Goal: Check status: Check status

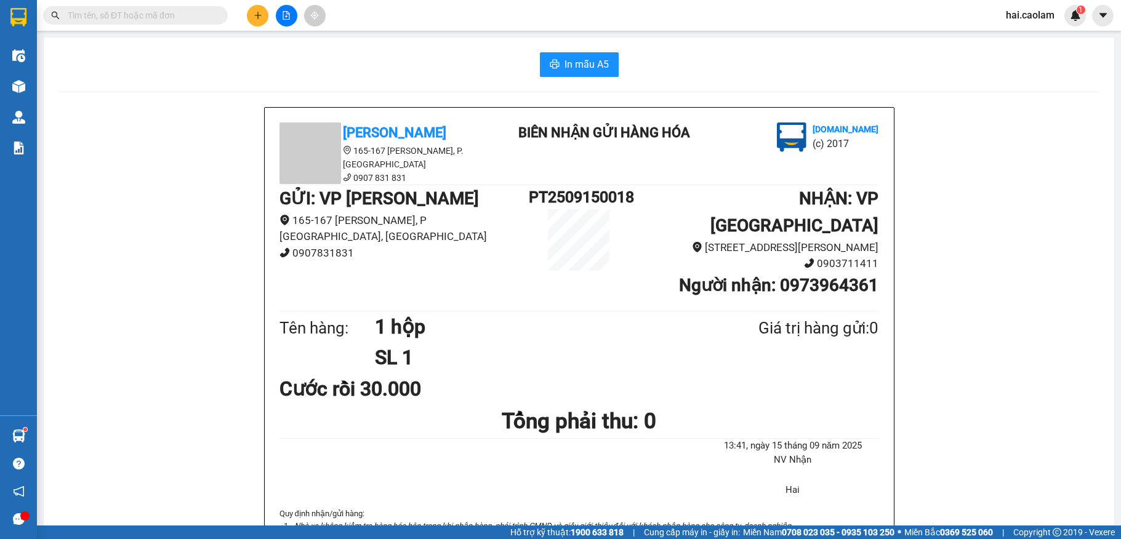
click at [167, 16] on input "text" at bounding box center [140, 16] width 145 height 14
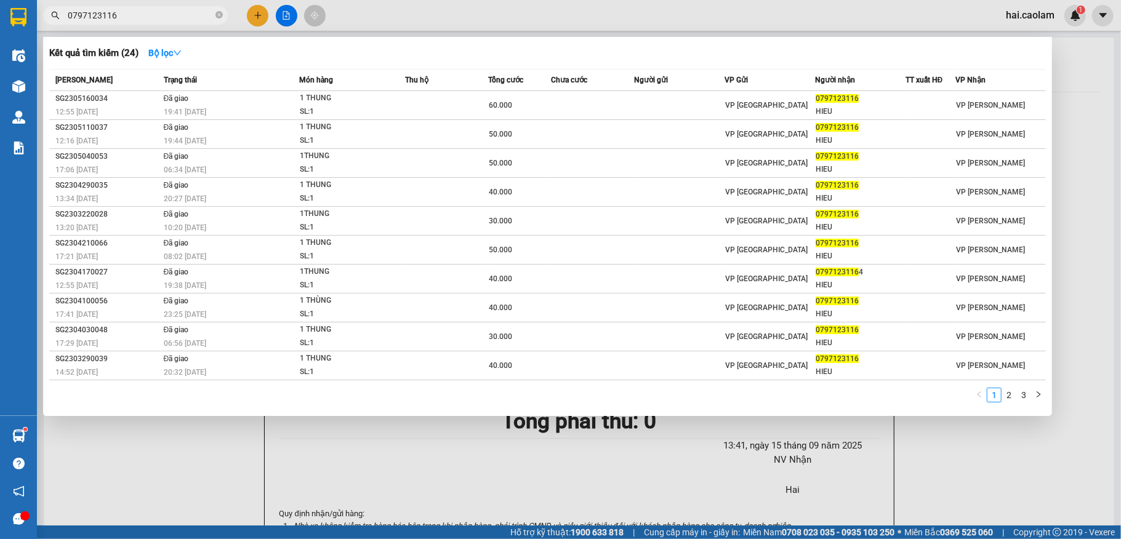
type input "0797123116"
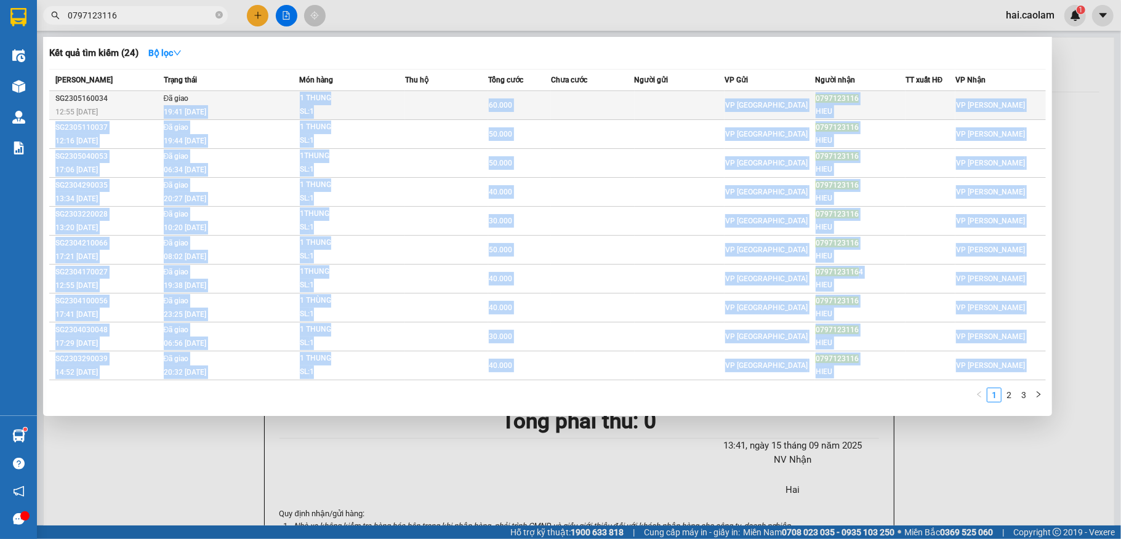
drag, startPoint x: 346, startPoint y: 387, endPoint x: 271, endPoint y: 96, distance: 300.5
click at [271, 96] on div "Mã ĐH Trạng thái Món hàng Thu hộ Tổng cước Chưa cước Người gửi VP Gửi Người nhậ…" at bounding box center [547, 239] width 996 height 341
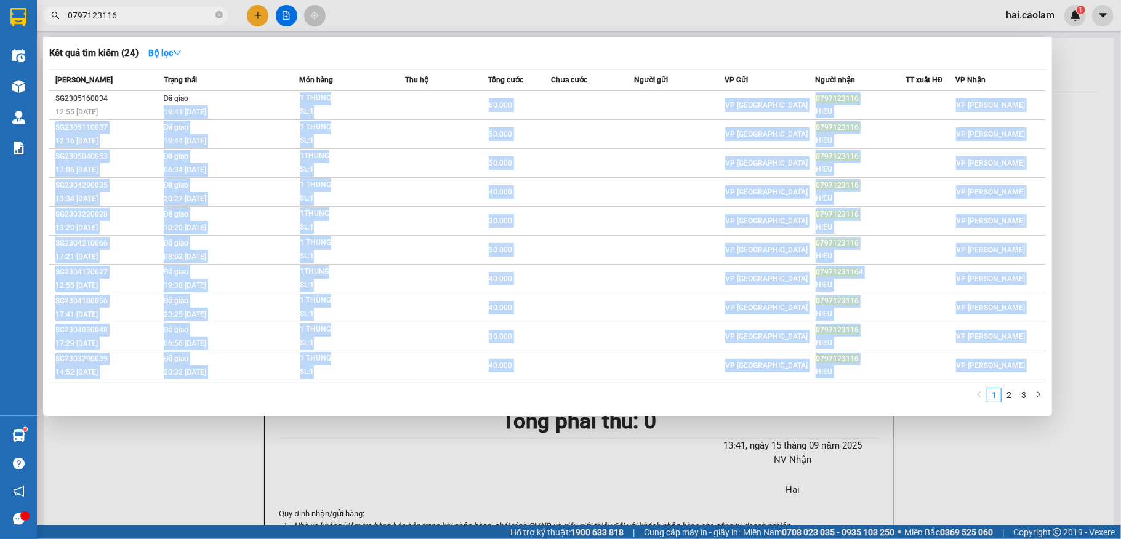
click at [207, 405] on div "1 2 3" at bounding box center [547, 399] width 996 height 22
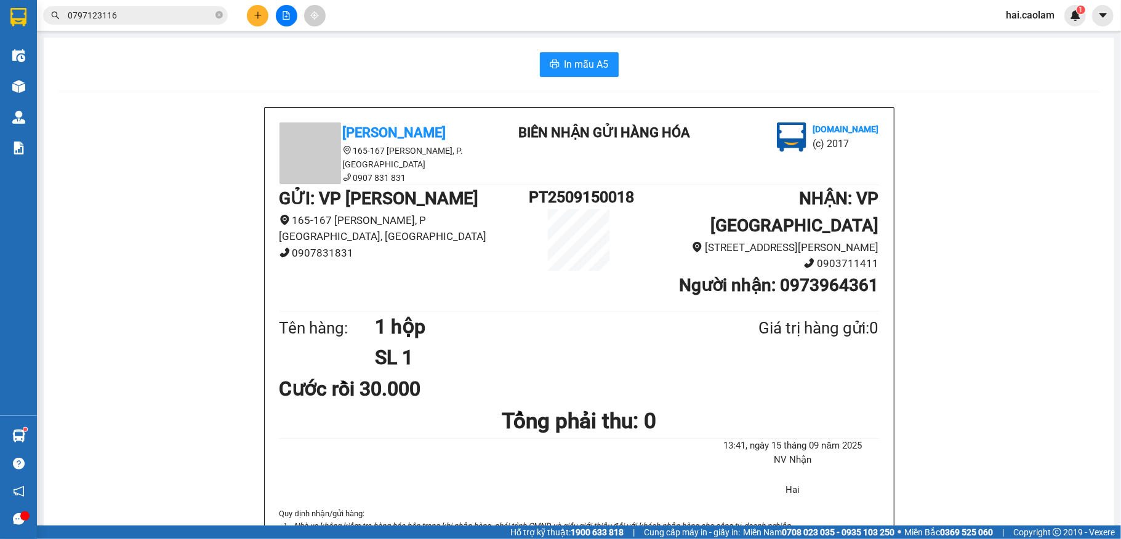
click at [136, 9] on input "0797123116" at bounding box center [140, 16] width 145 height 14
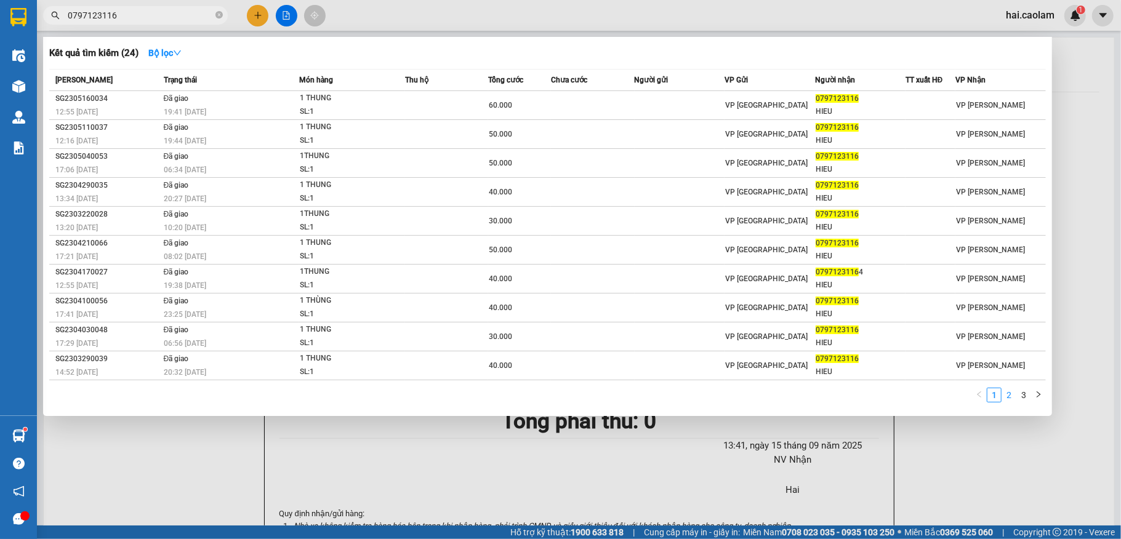
click at [1012, 396] on link "2" at bounding box center [1009, 395] width 14 height 14
click at [1025, 390] on link "3" at bounding box center [1024, 395] width 14 height 14
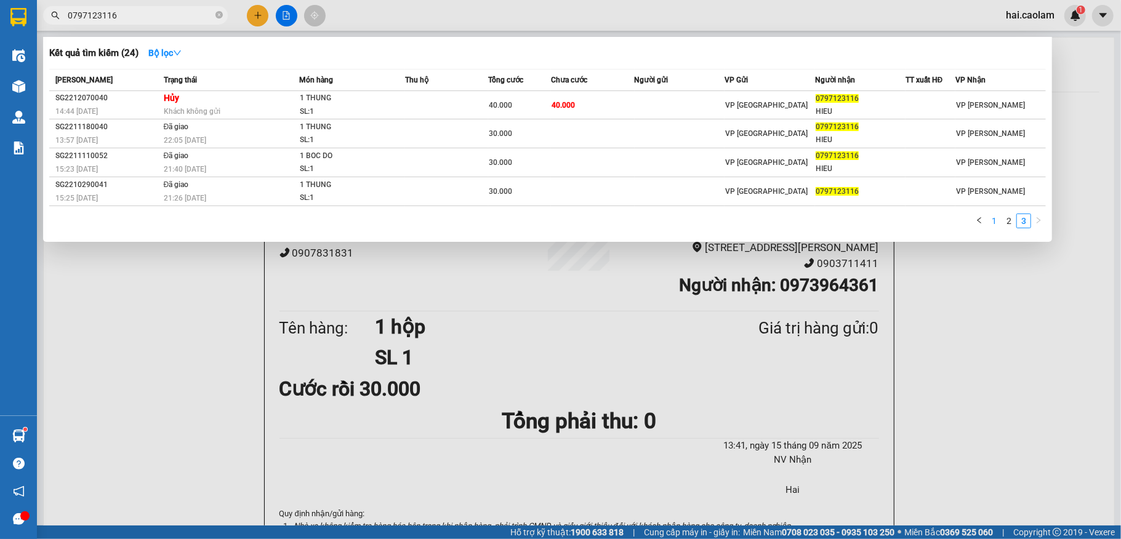
click at [996, 224] on link "1" at bounding box center [994, 221] width 14 height 14
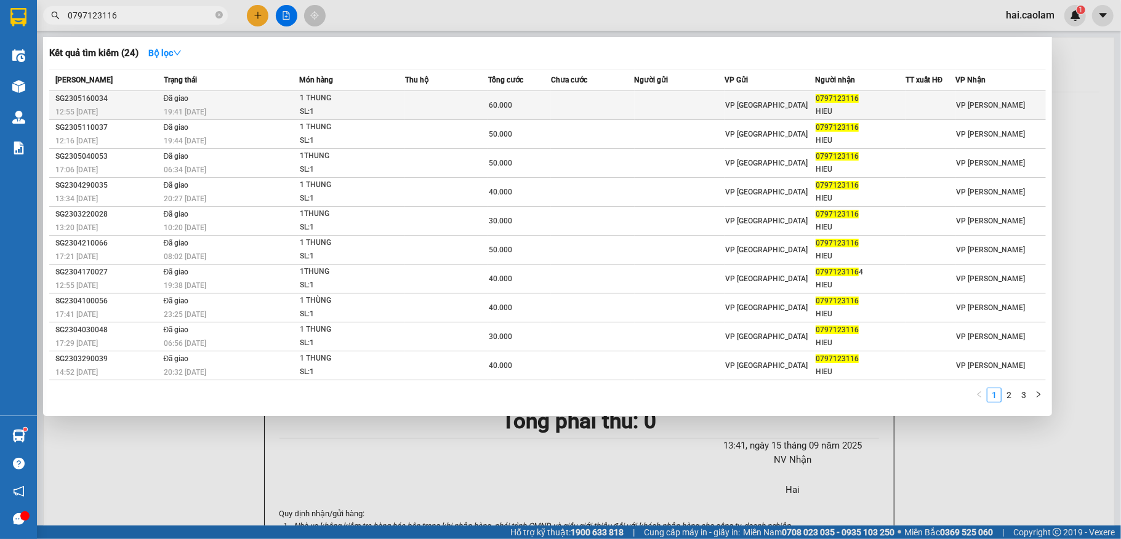
click at [273, 104] on td "Đã giao 19:41 [DATE]" at bounding box center [230, 105] width 139 height 29
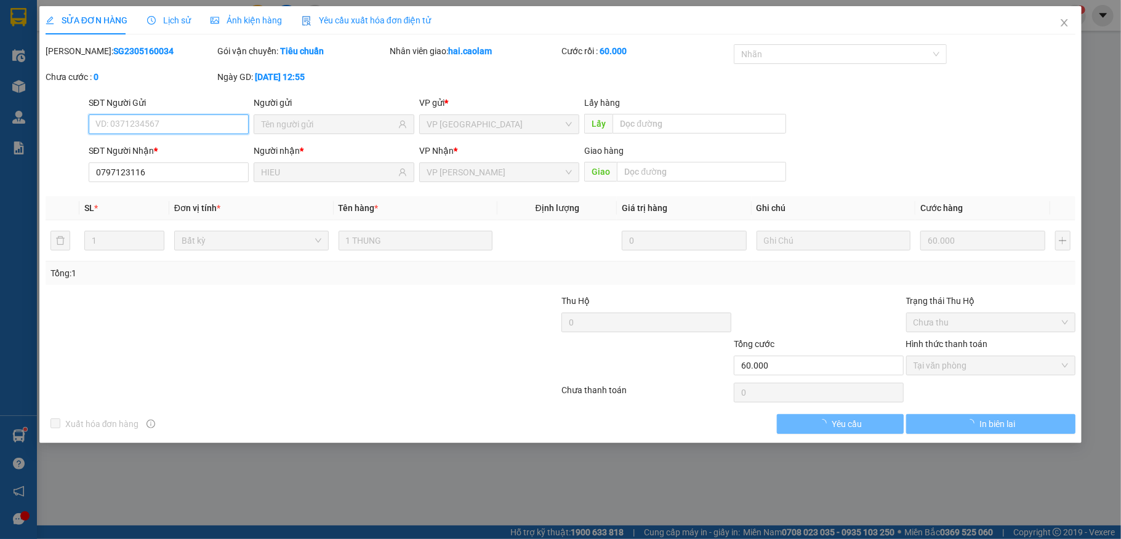
type input "0797123116"
type input "HIEU"
type input "60.000"
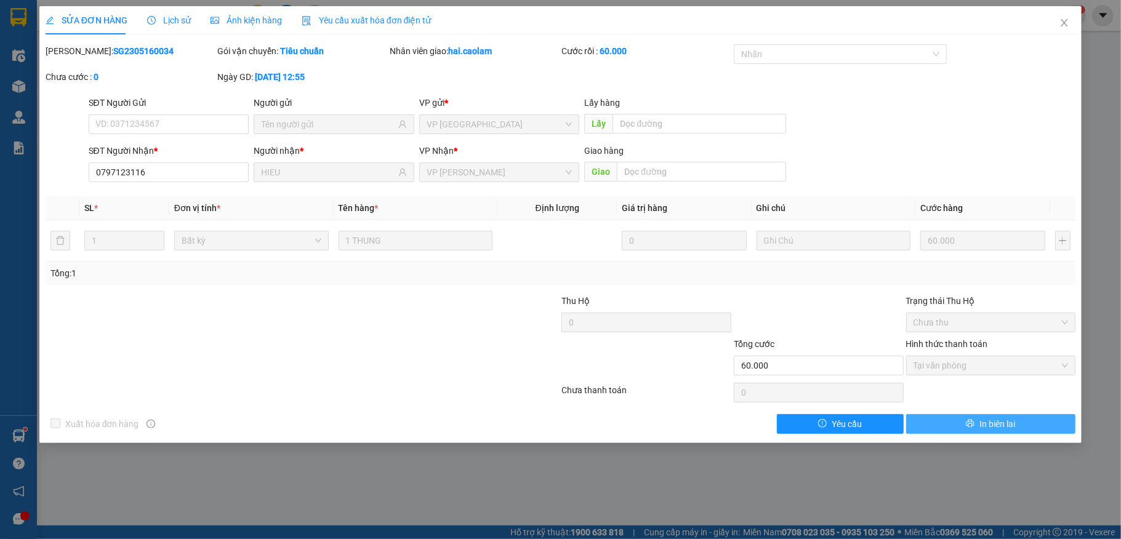
click at [992, 427] on span "In biên lai" at bounding box center [997, 424] width 36 height 14
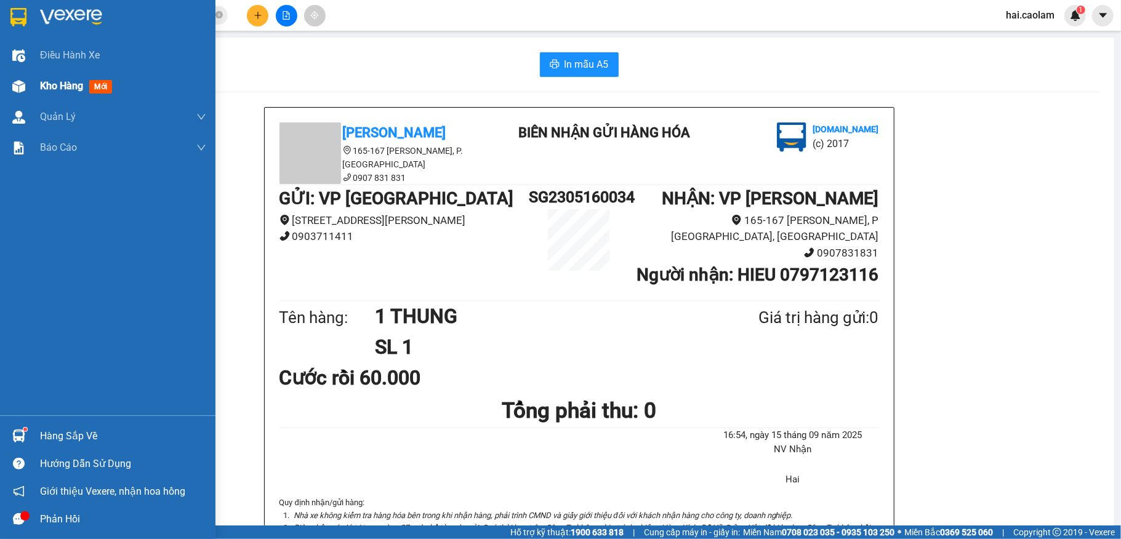
click at [20, 84] on img at bounding box center [18, 86] width 13 height 13
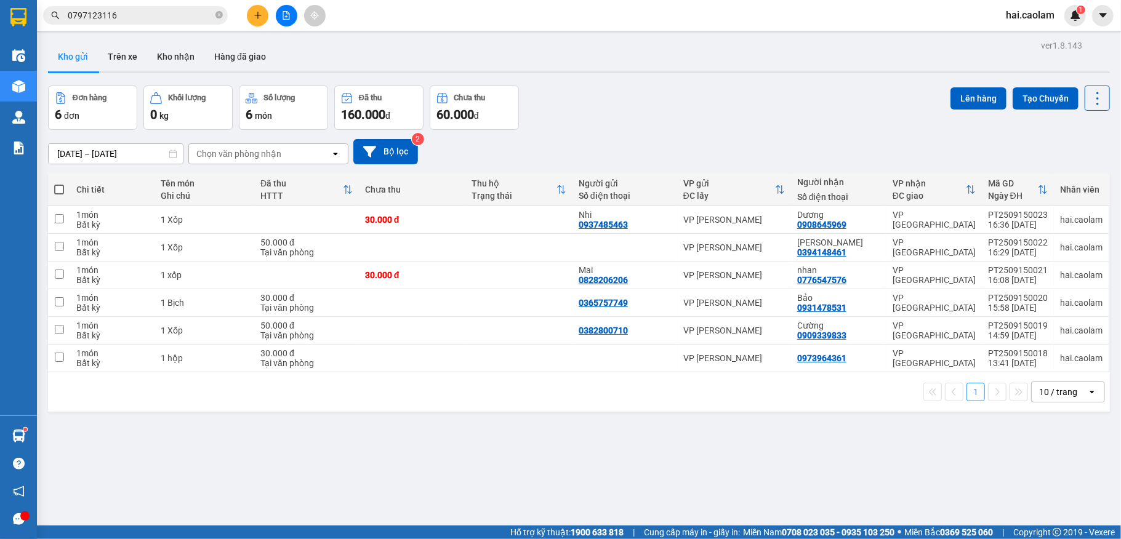
click at [183, 18] on input "0797123116" at bounding box center [140, 16] width 145 height 14
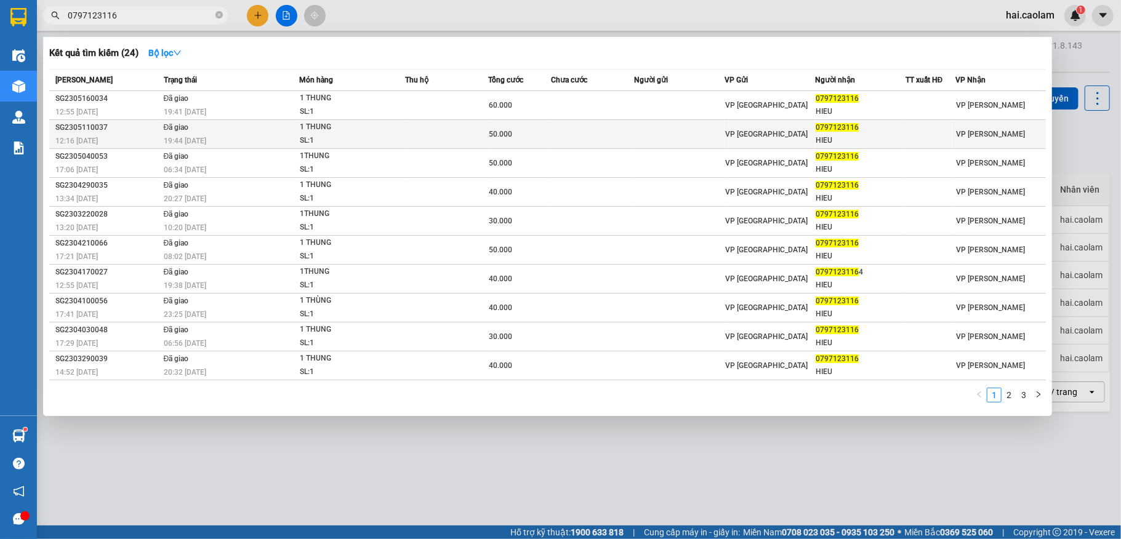
click at [228, 128] on td "Đã giao 19:44 [DATE]" at bounding box center [230, 134] width 139 height 29
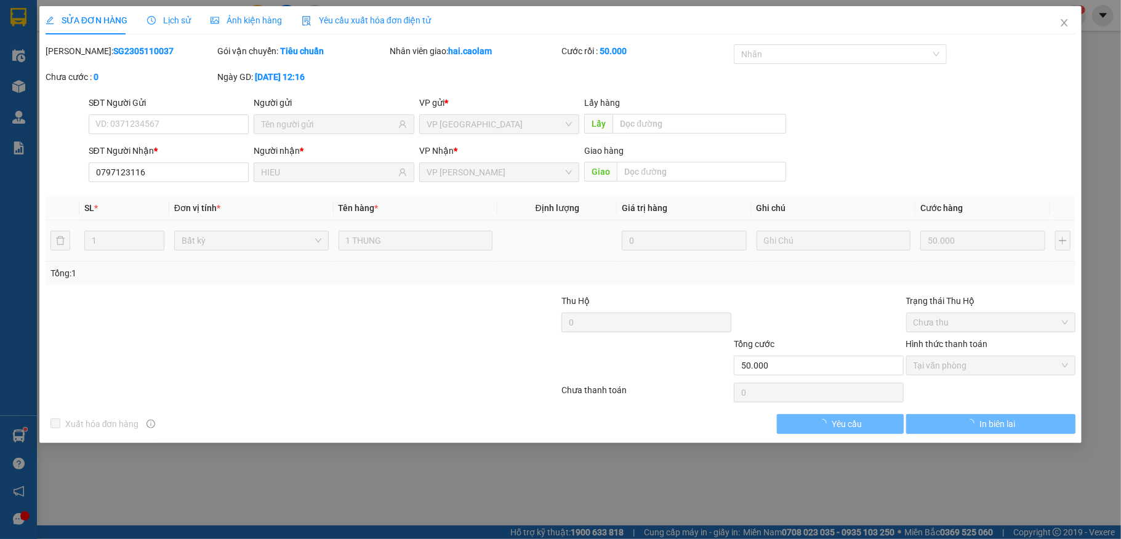
type input "0797123116"
type input "HIEU"
type input "50.000"
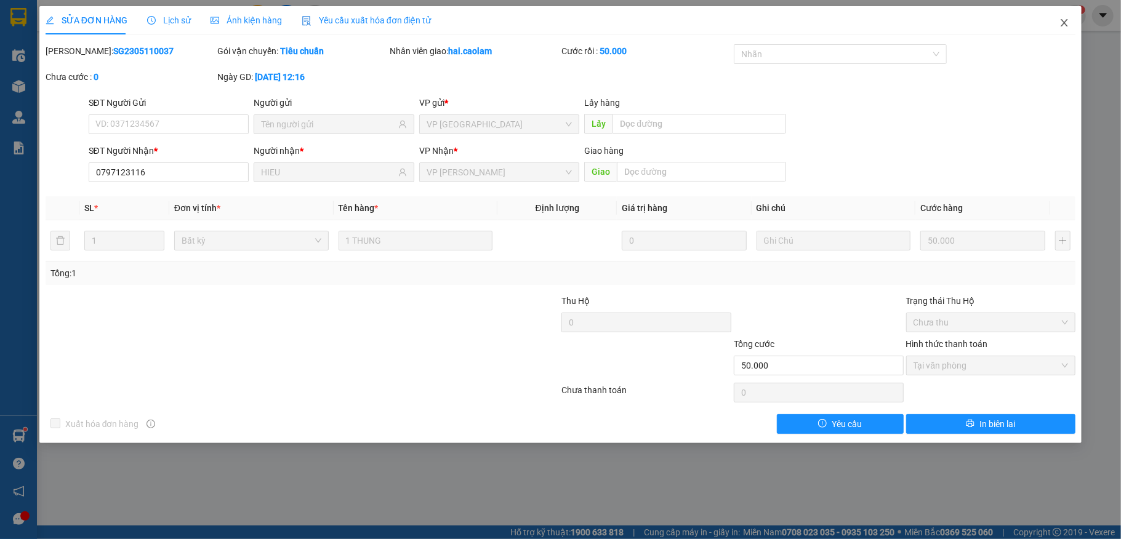
click at [1072, 28] on span "Close" at bounding box center [1064, 23] width 34 height 34
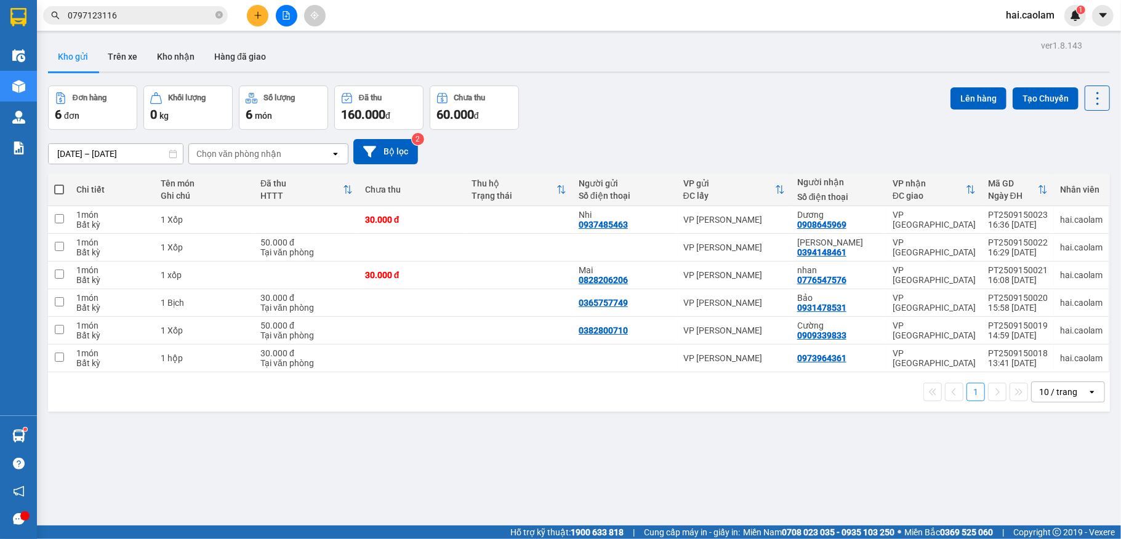
click at [162, 17] on input "0797123116" at bounding box center [140, 16] width 145 height 14
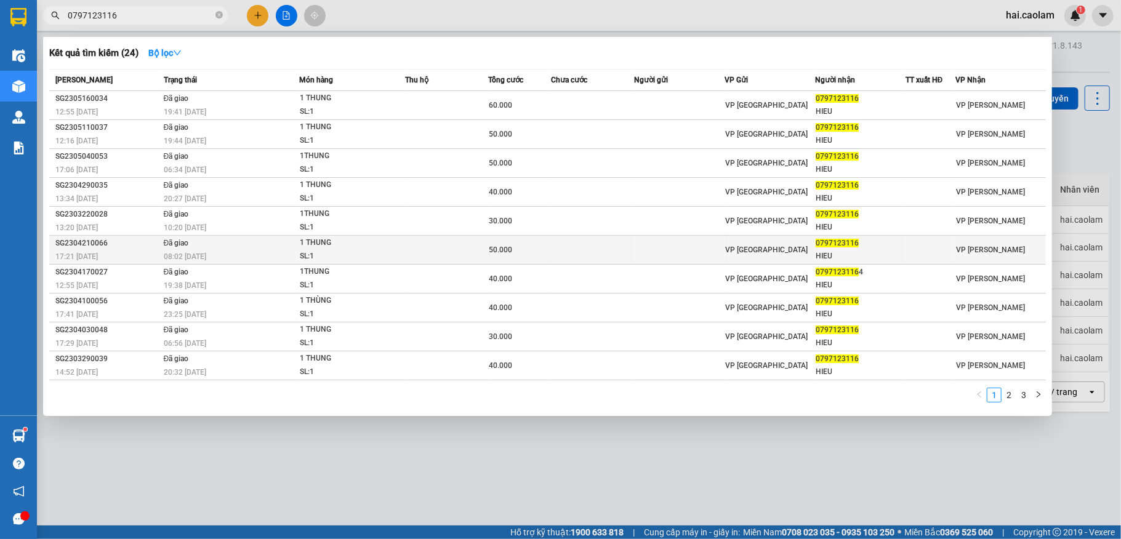
click at [281, 250] on div "08:02 [DATE]" at bounding box center [231, 257] width 135 height 14
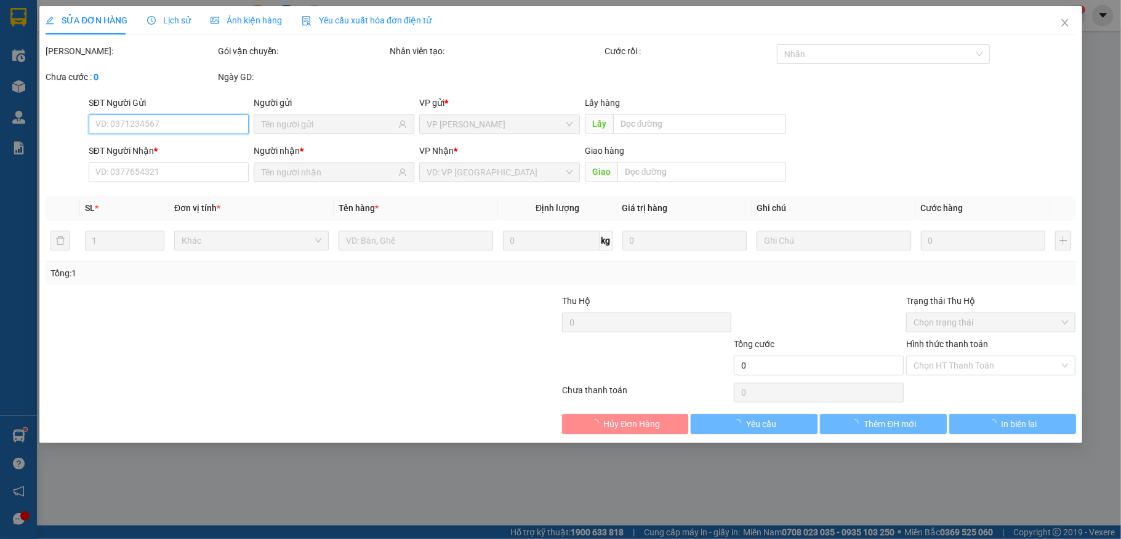
type input "0797123116"
type input "HIEU"
type input "50.000"
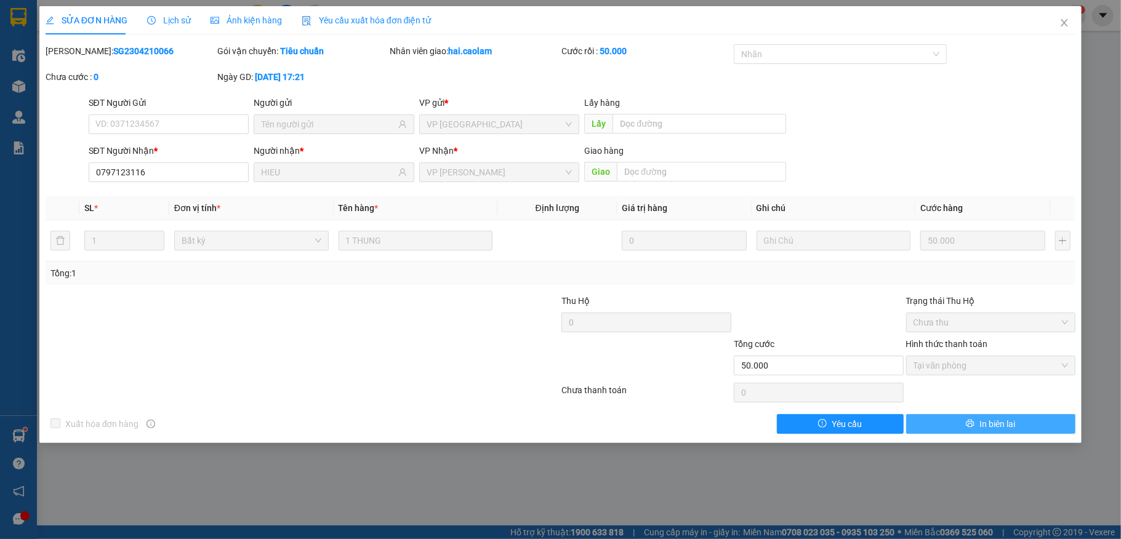
click at [1017, 424] on button "In biên lai" at bounding box center [991, 424] width 170 height 20
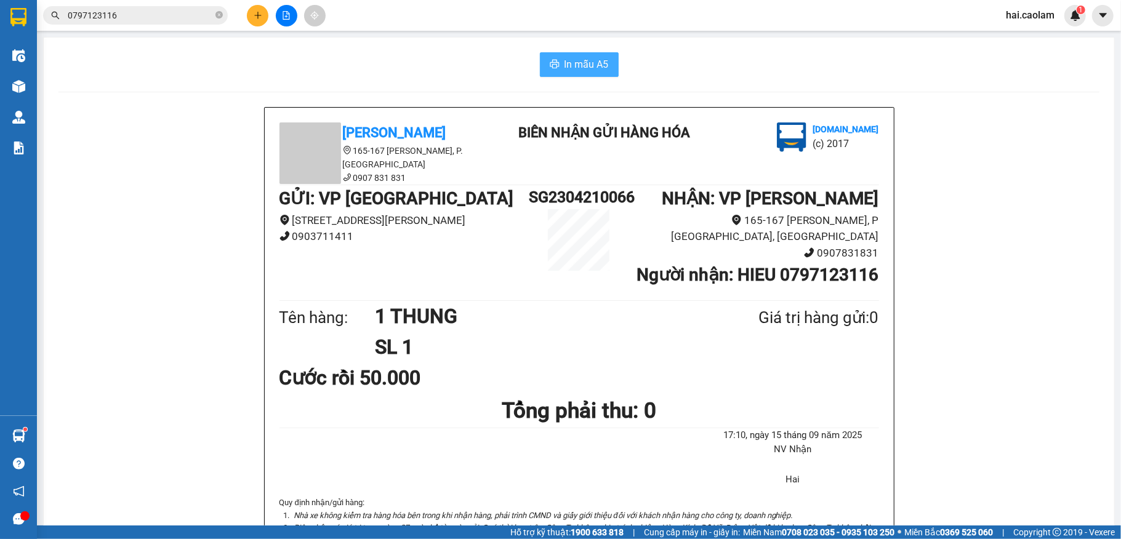
click at [553, 62] on button "In mẫu A5" at bounding box center [579, 64] width 79 height 25
click at [170, 12] on span "0797123116" at bounding box center [135, 15] width 185 height 18
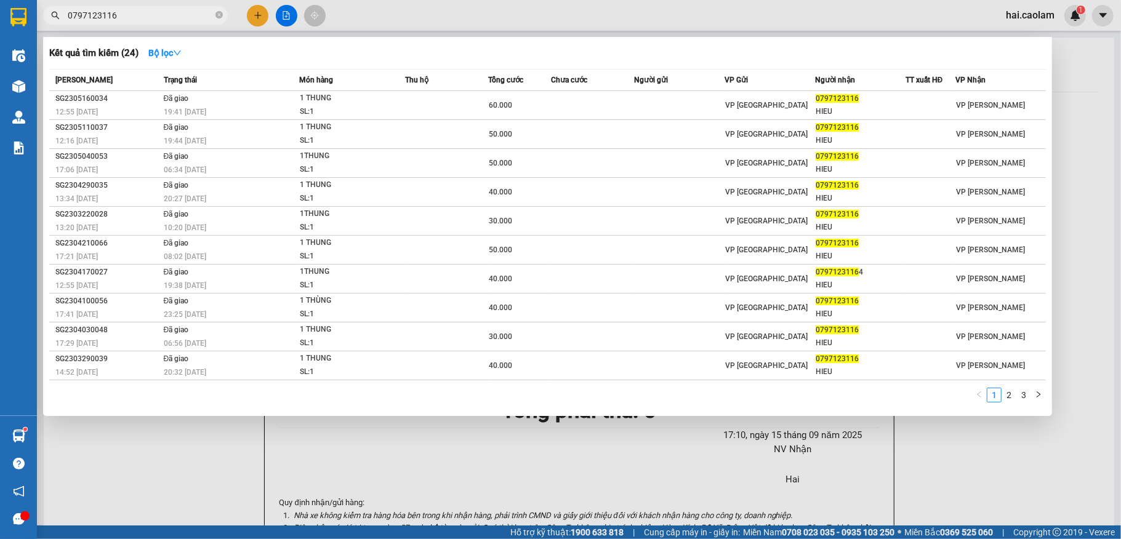
click at [170, 12] on input "0797123116" at bounding box center [140, 16] width 145 height 14
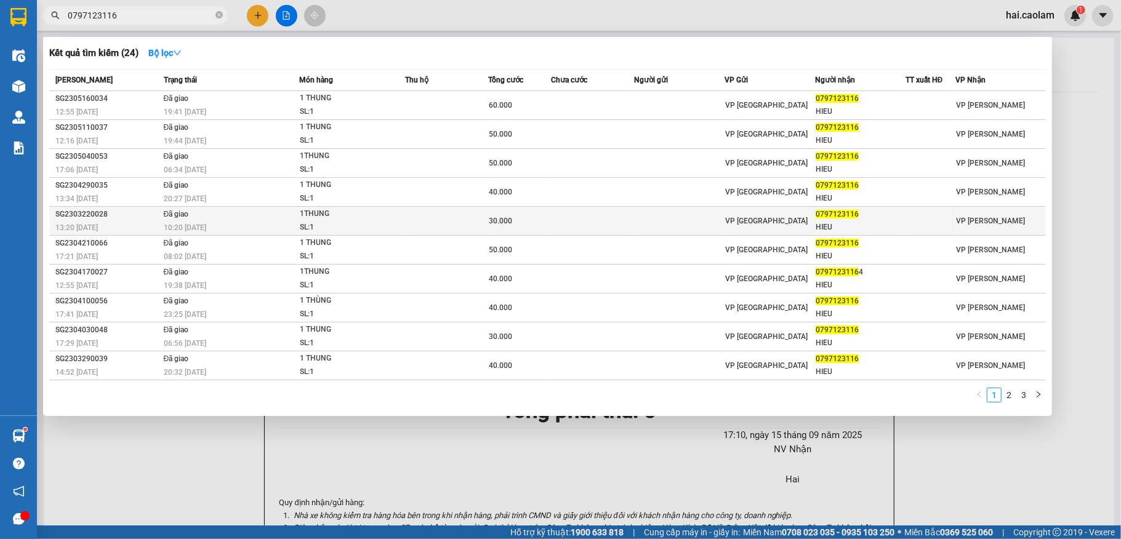
click at [700, 224] on td at bounding box center [680, 221] width 90 height 29
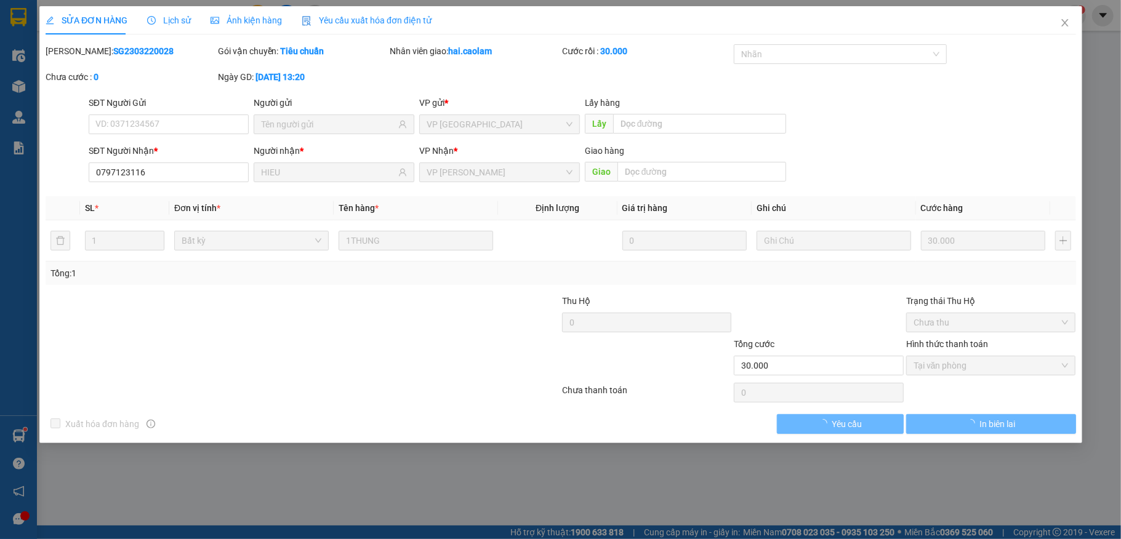
type input "0797123116"
type input "HIEU"
type input "30.000"
click at [979, 427] on span "In biên lai" at bounding box center [997, 424] width 36 height 14
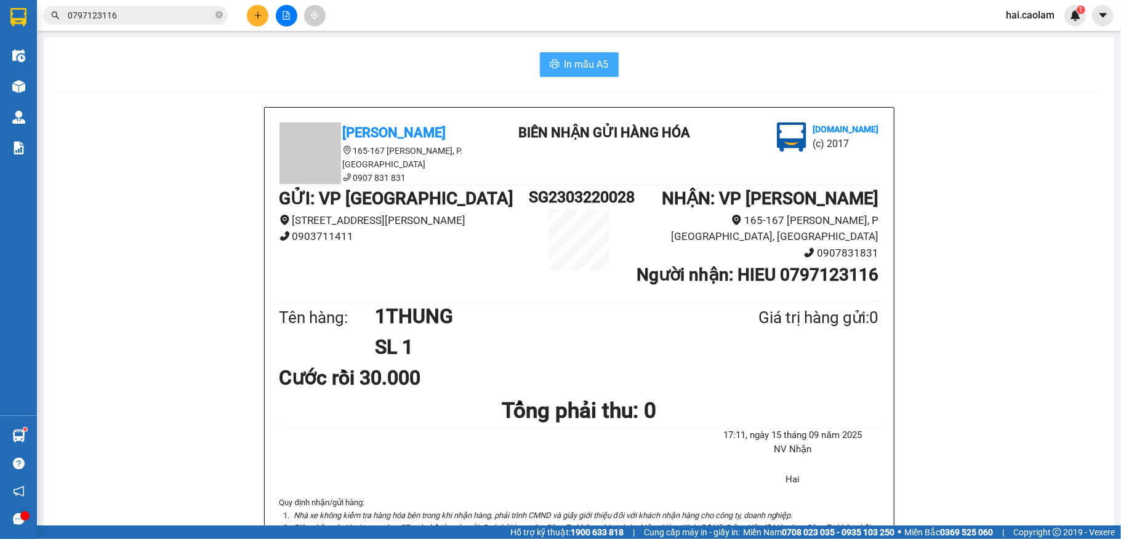
click at [579, 70] on span "In mẫu A5" at bounding box center [586, 64] width 44 height 15
click at [201, 384] on div "[PERSON_NAME] 165-167 [PERSON_NAME], P. Phú Thủy 0907 831 831 BIÊN NHẬN GỬI HÀN…" at bounding box center [578, 381] width 1041 height 548
click at [161, 25] on div "Kết quả tìm kiếm ( 24 ) Bộ lọc Mã ĐH Trạng thái Món hàng Thu hộ Tổng cước Chưa …" at bounding box center [120, 16] width 240 height 22
click at [170, 14] on input "0797123116" at bounding box center [140, 16] width 145 height 14
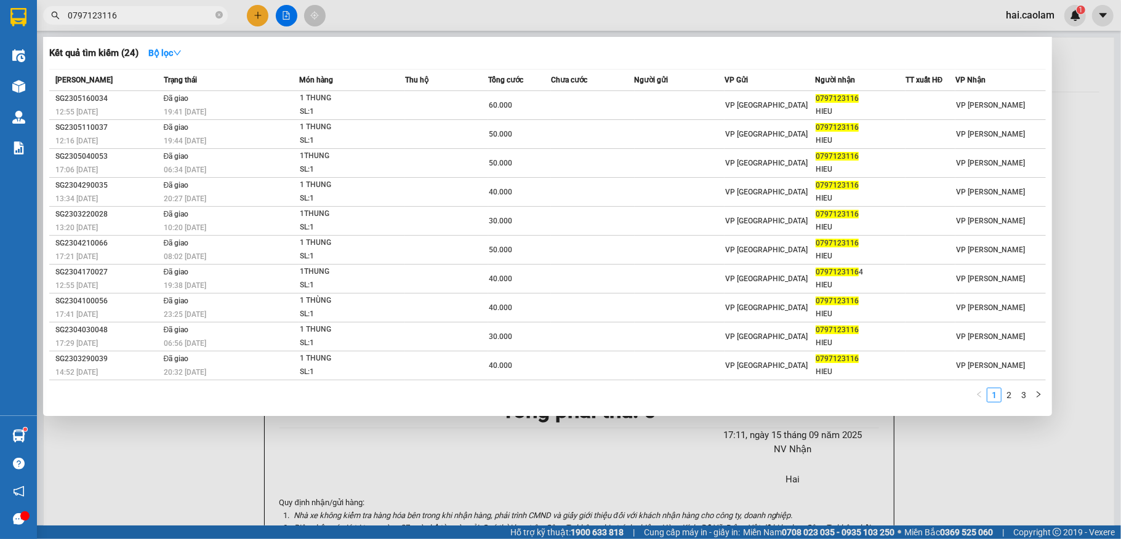
click at [385, 14] on div at bounding box center [560, 269] width 1121 height 539
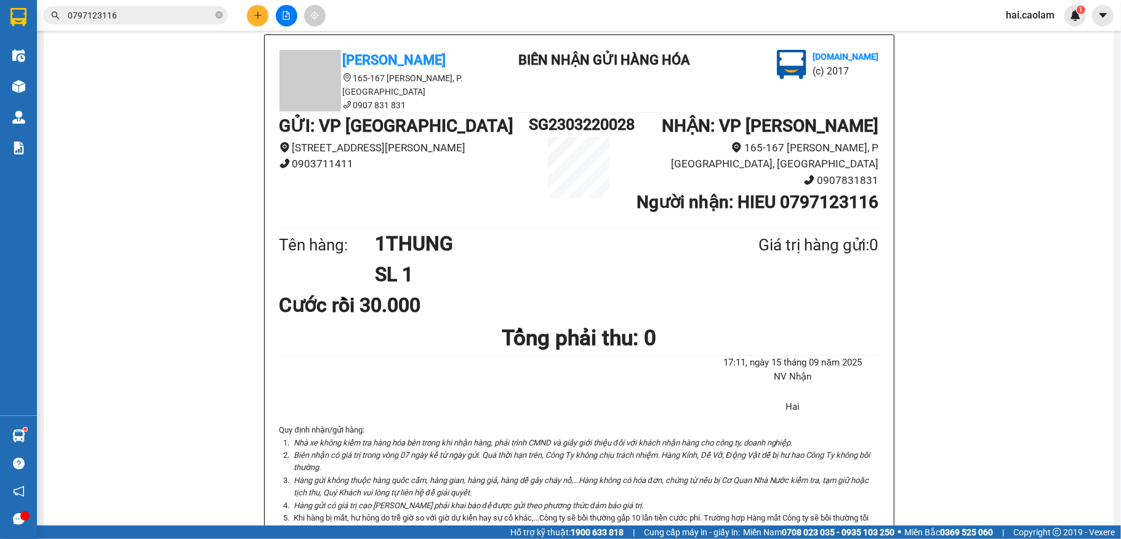
scroll to position [163, 0]
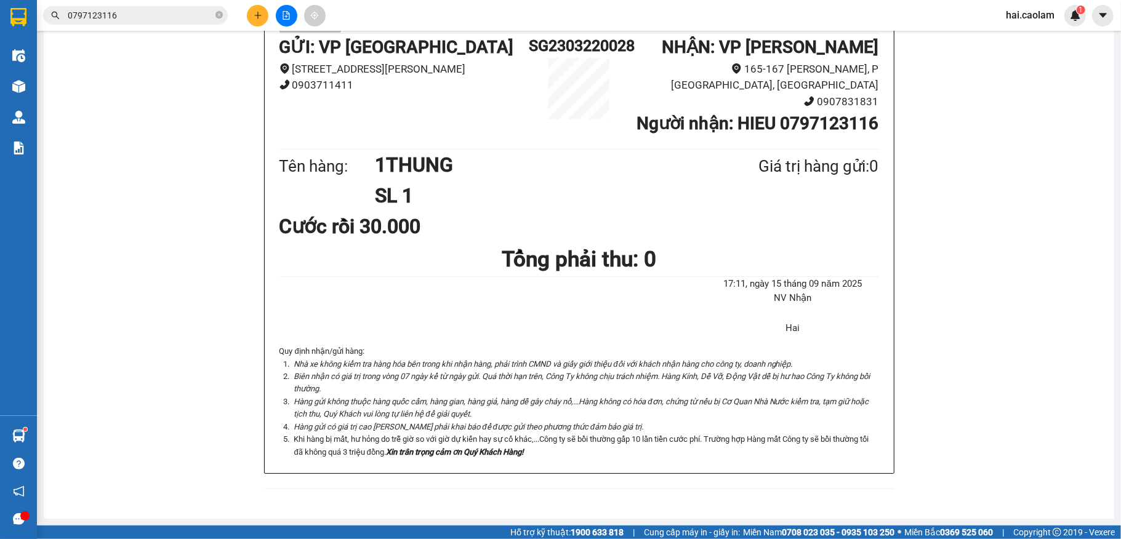
click at [213, 250] on div "[PERSON_NAME] 165-167 [PERSON_NAME], P. Phú Thủy 0907 831 831 BIÊN NHẬN GỬI HÀN…" at bounding box center [578, 230] width 1041 height 548
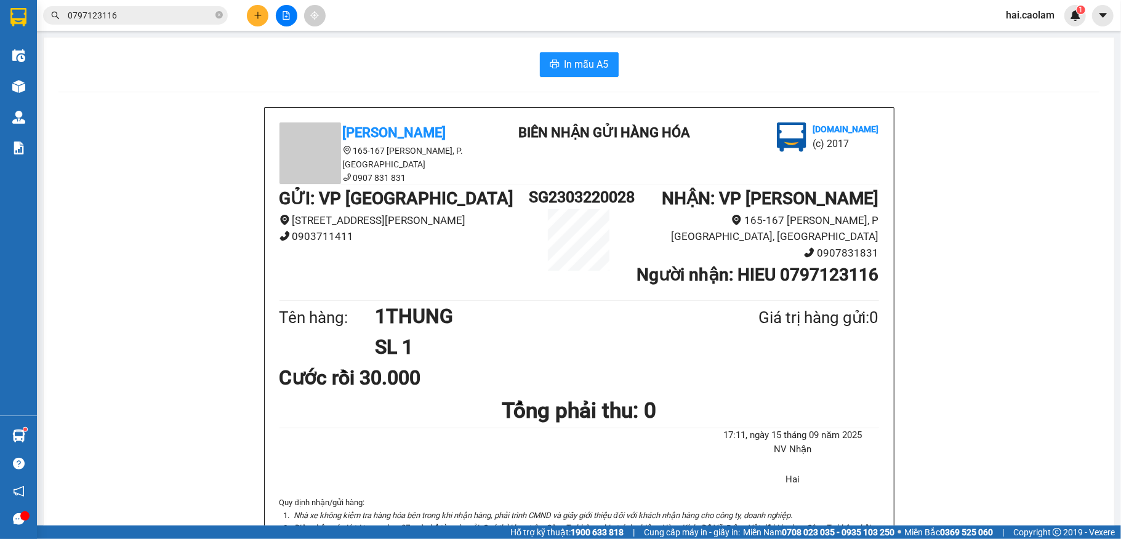
click at [142, 18] on input "0797123116" at bounding box center [140, 16] width 145 height 14
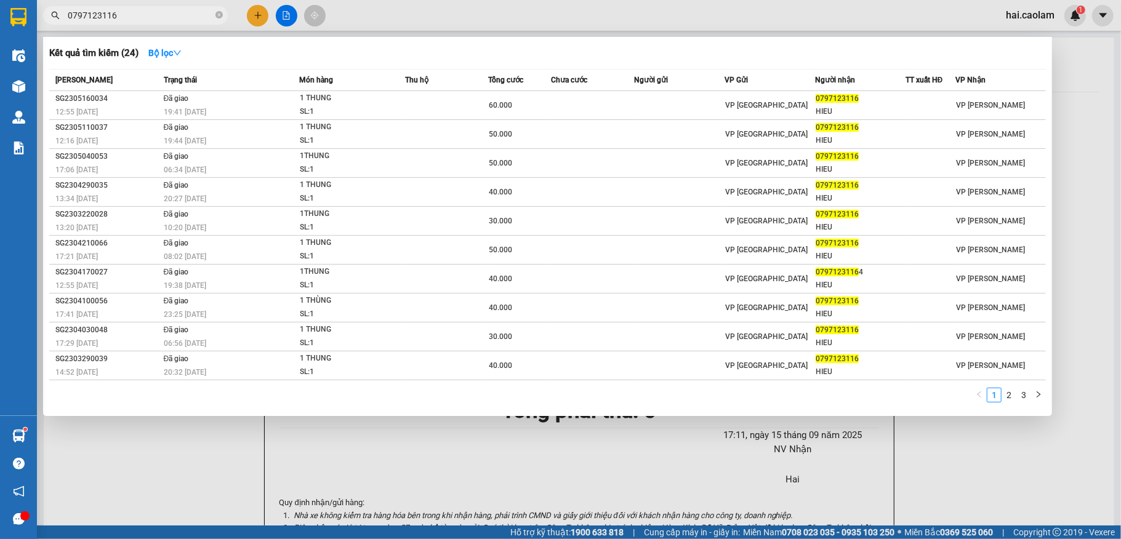
click at [230, 446] on div at bounding box center [560, 269] width 1121 height 539
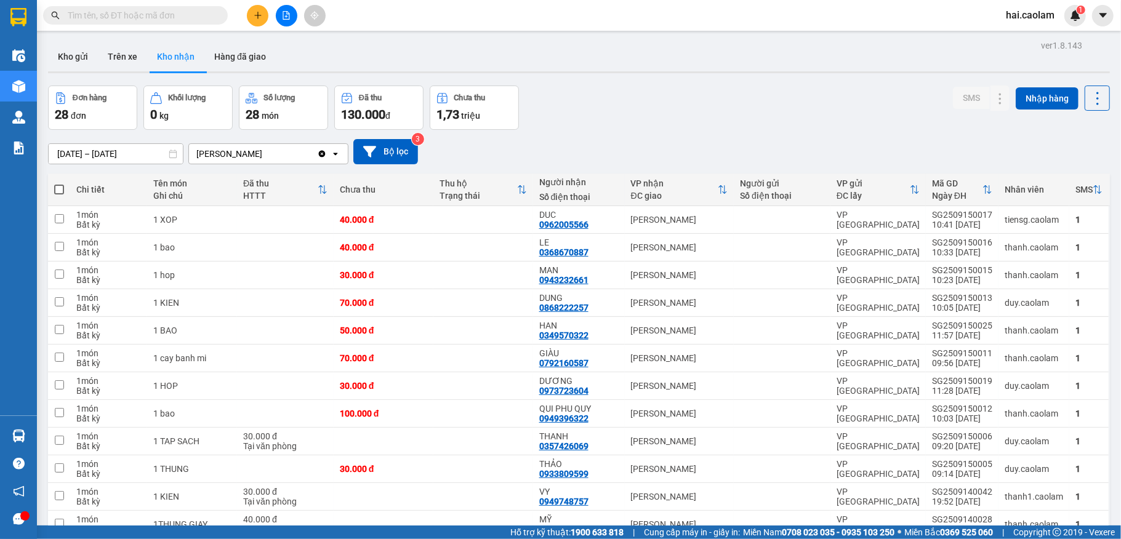
drag, startPoint x: 148, startPoint y: 15, endPoint x: 156, endPoint y: 0, distance: 16.8
click at [154, 6] on span at bounding box center [135, 15] width 185 height 18
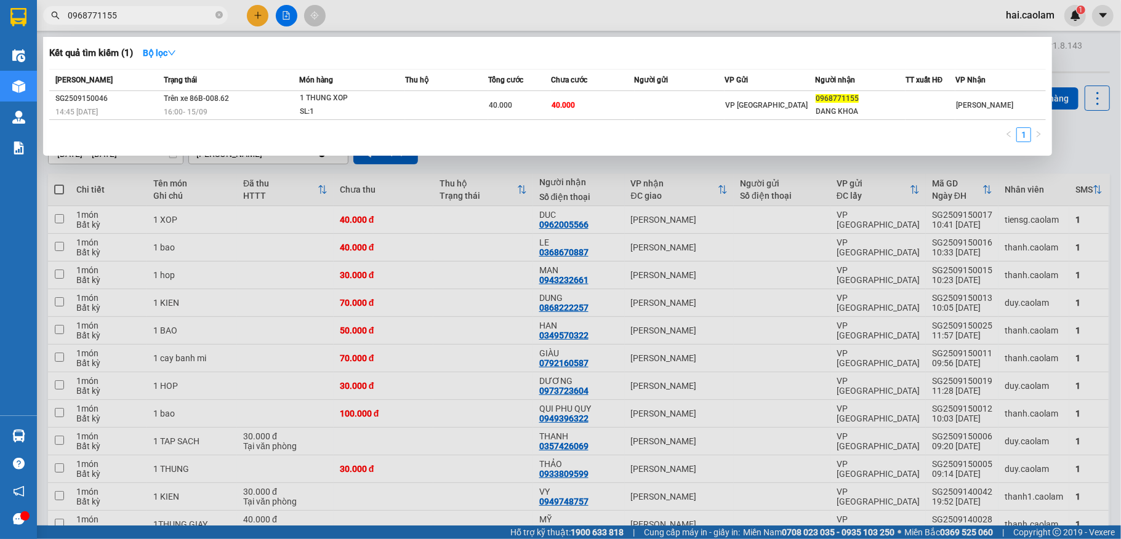
type input "0968771155"
